Goal: Information Seeking & Learning: Learn about a topic

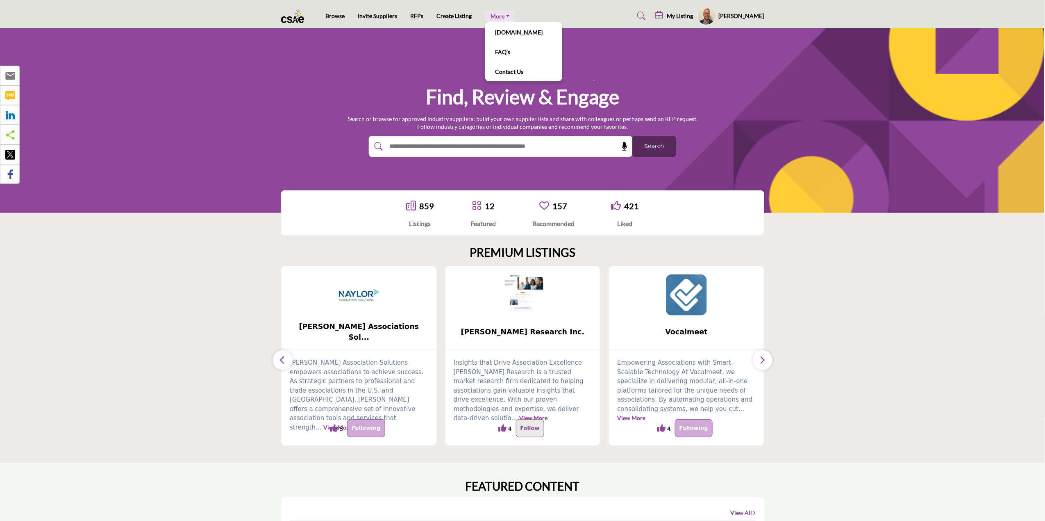
click at [500, 15] on link "More" at bounding box center [500, 15] width 30 height 11
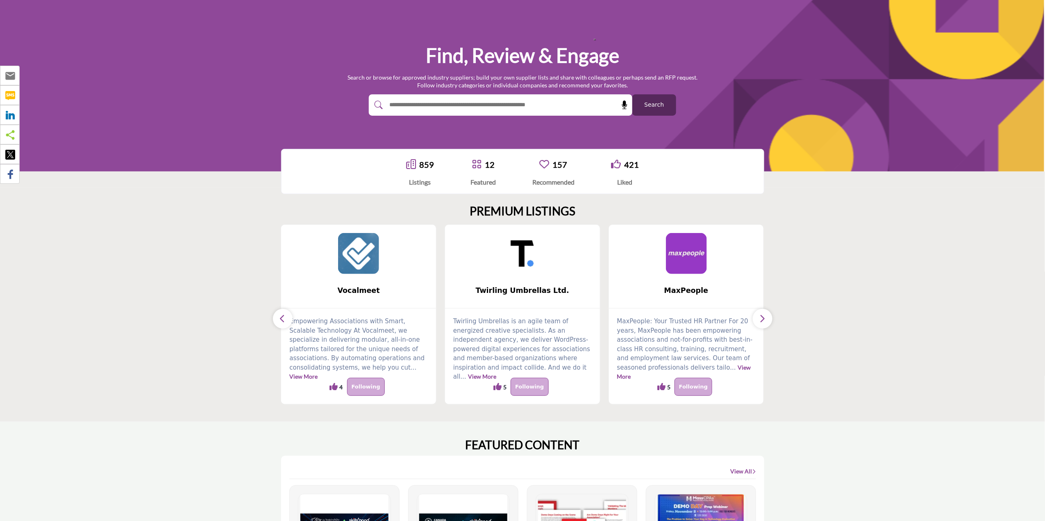
scroll to position [109, 0]
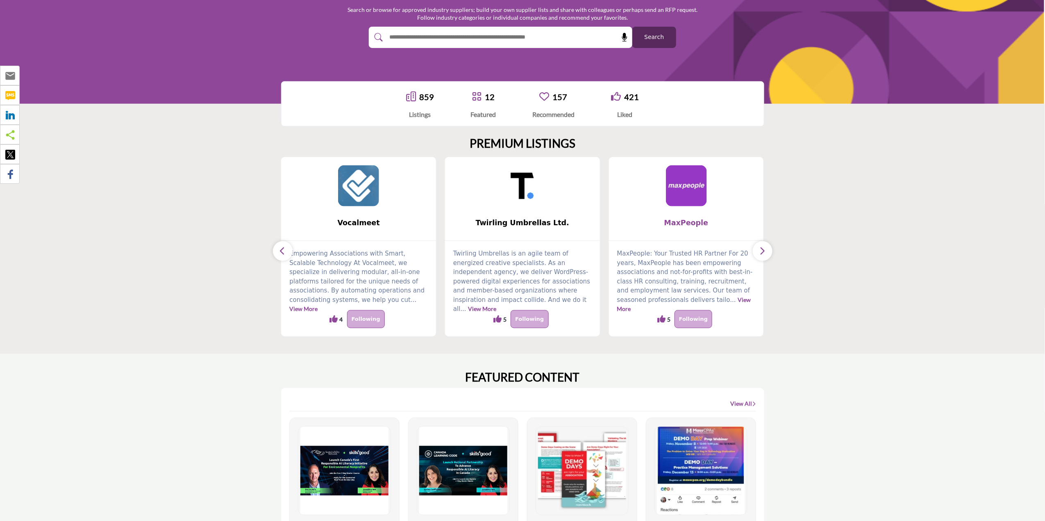
click at [686, 222] on span "MaxPeople" at bounding box center [686, 222] width 130 height 11
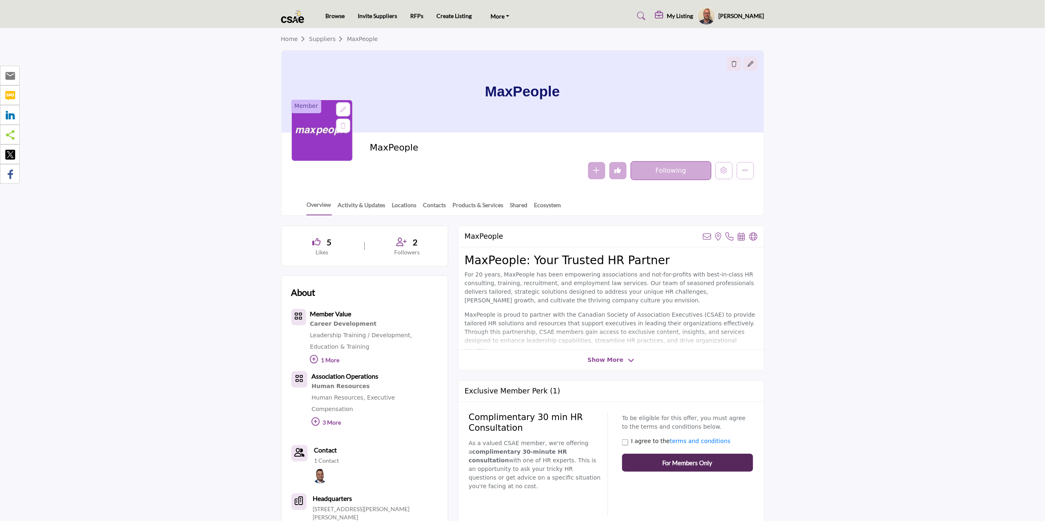
click at [645, 16] on icon at bounding box center [641, 16] width 8 height 8
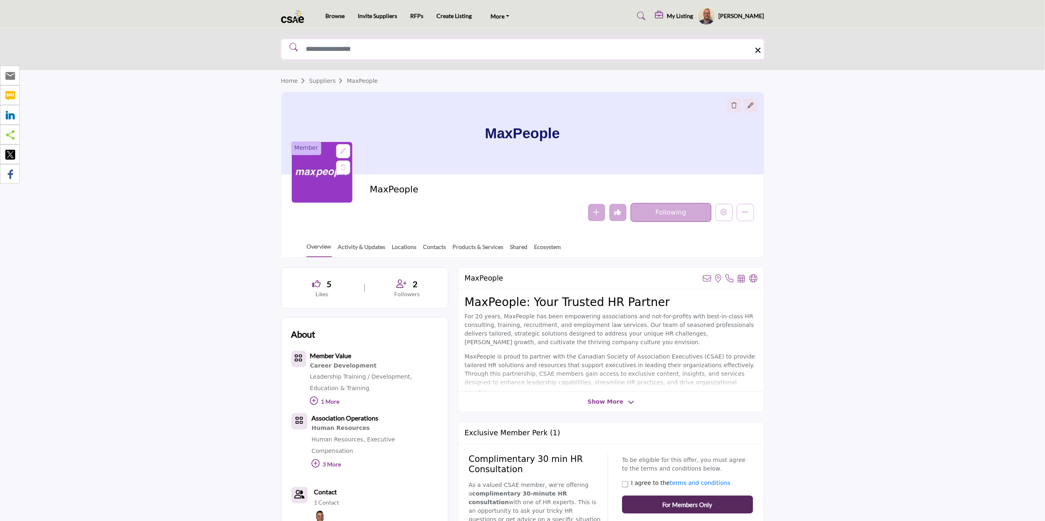
click at [572, 51] on input "Search Solutions" at bounding box center [522, 49] width 483 height 21
type input "*******"
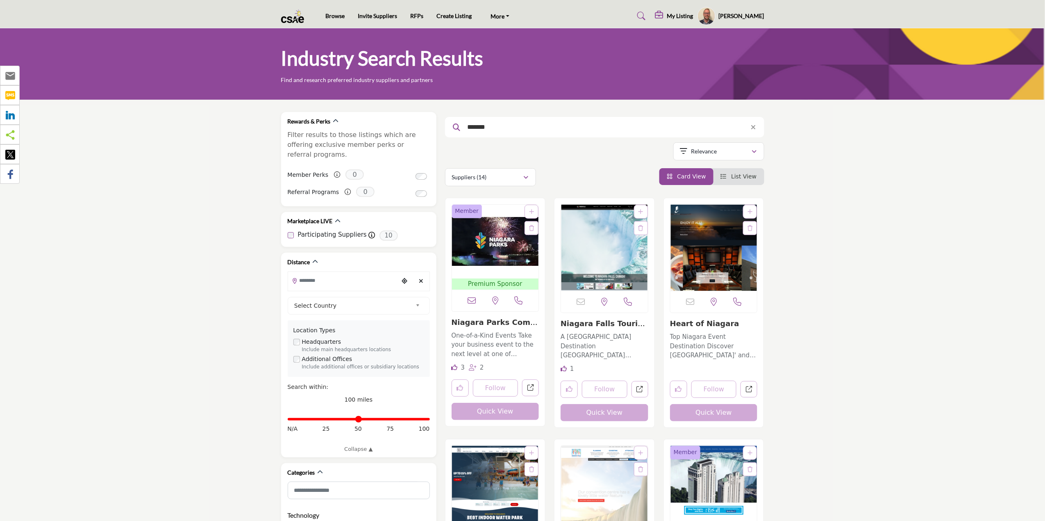
click at [491, 243] on img "Open Listing in new tab" at bounding box center [495, 242] width 87 height 74
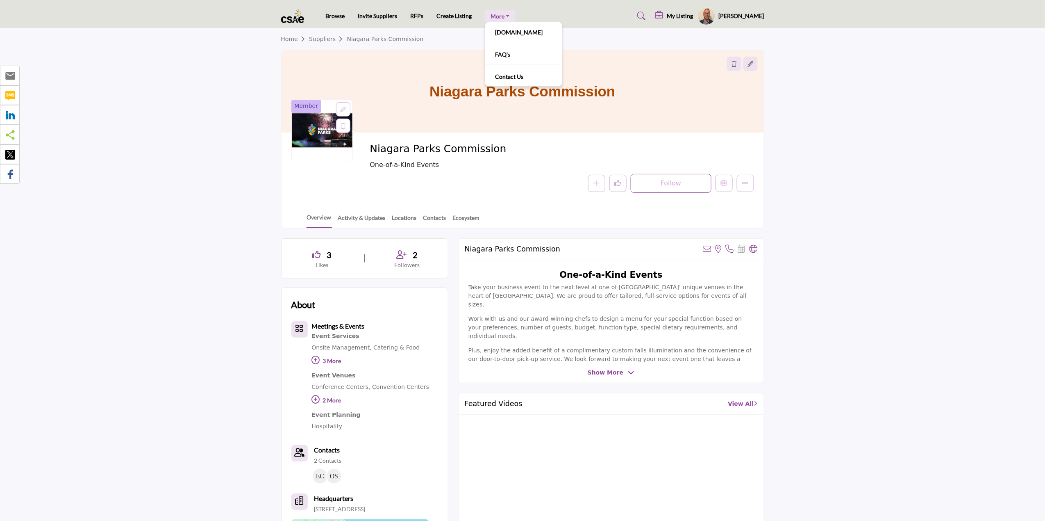
click at [507, 16] on link "More" at bounding box center [500, 15] width 30 height 11
click at [686, 14] on h5 "My Listing" at bounding box center [680, 15] width 26 height 7
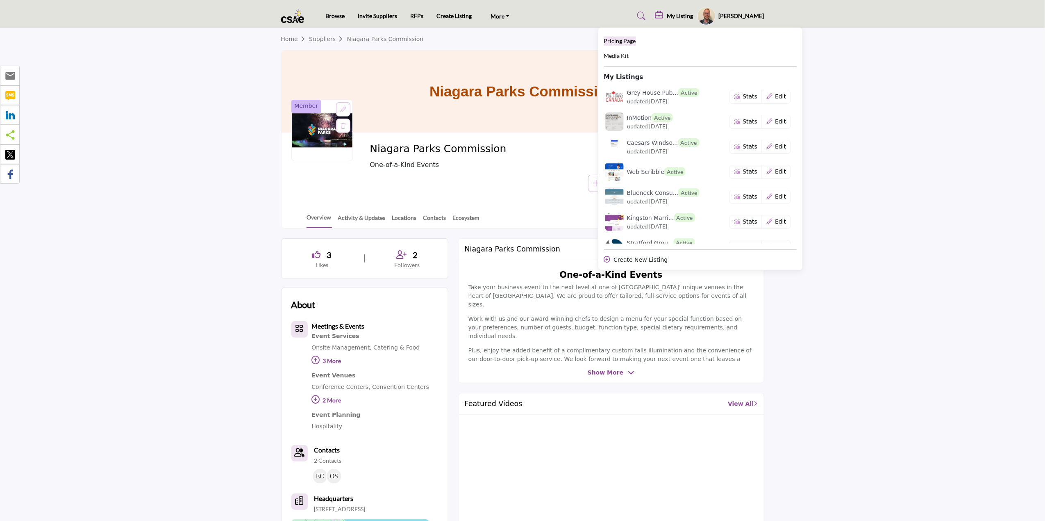
click at [625, 39] on span "Pricing Page" at bounding box center [620, 40] width 32 height 7
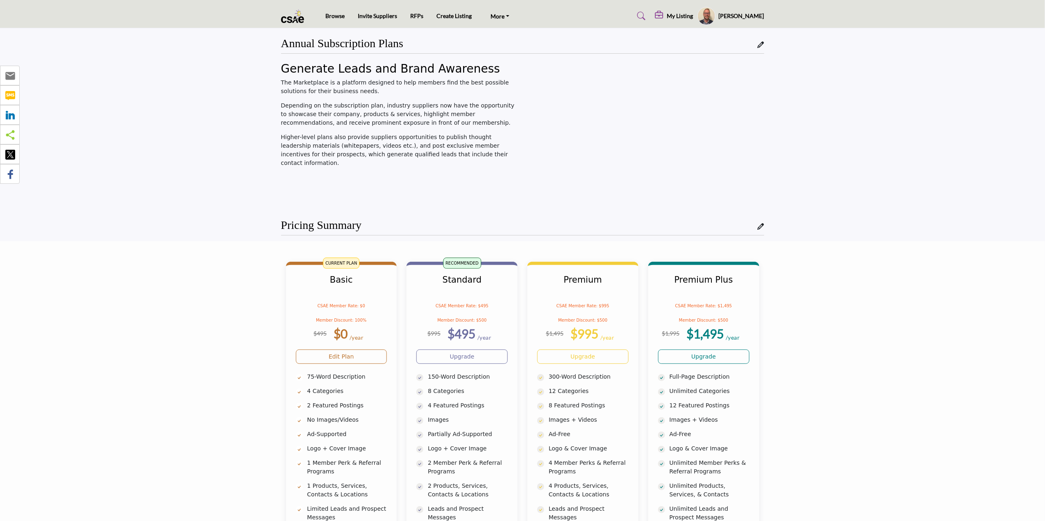
click at [294, 7] on div "Browse Invite Suppliers RFPs Create Listing More" at bounding box center [523, 16] width 492 height 18
click at [296, 15] on img at bounding box center [294, 16] width 27 height 14
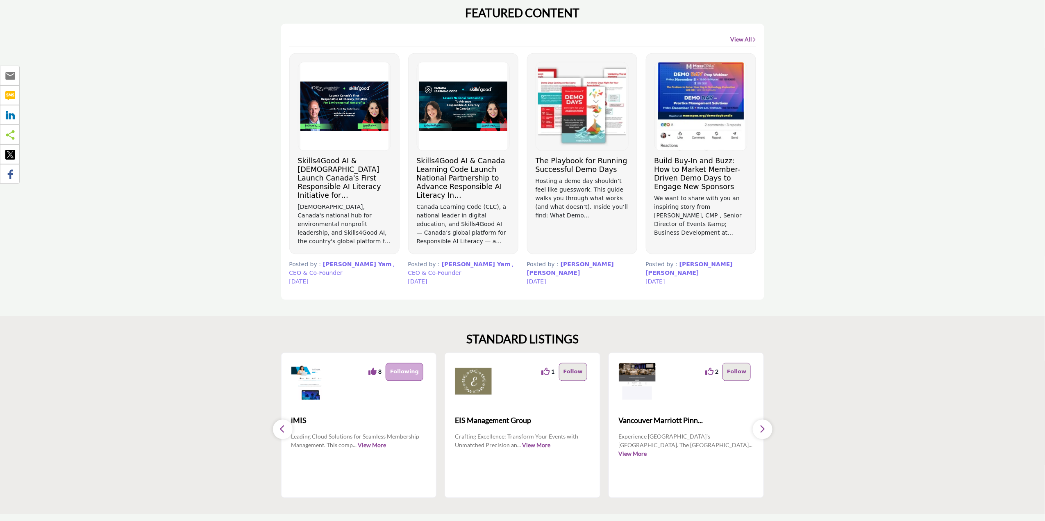
scroll to position [492, 0]
